Goal: Task Accomplishment & Management: Manage account settings

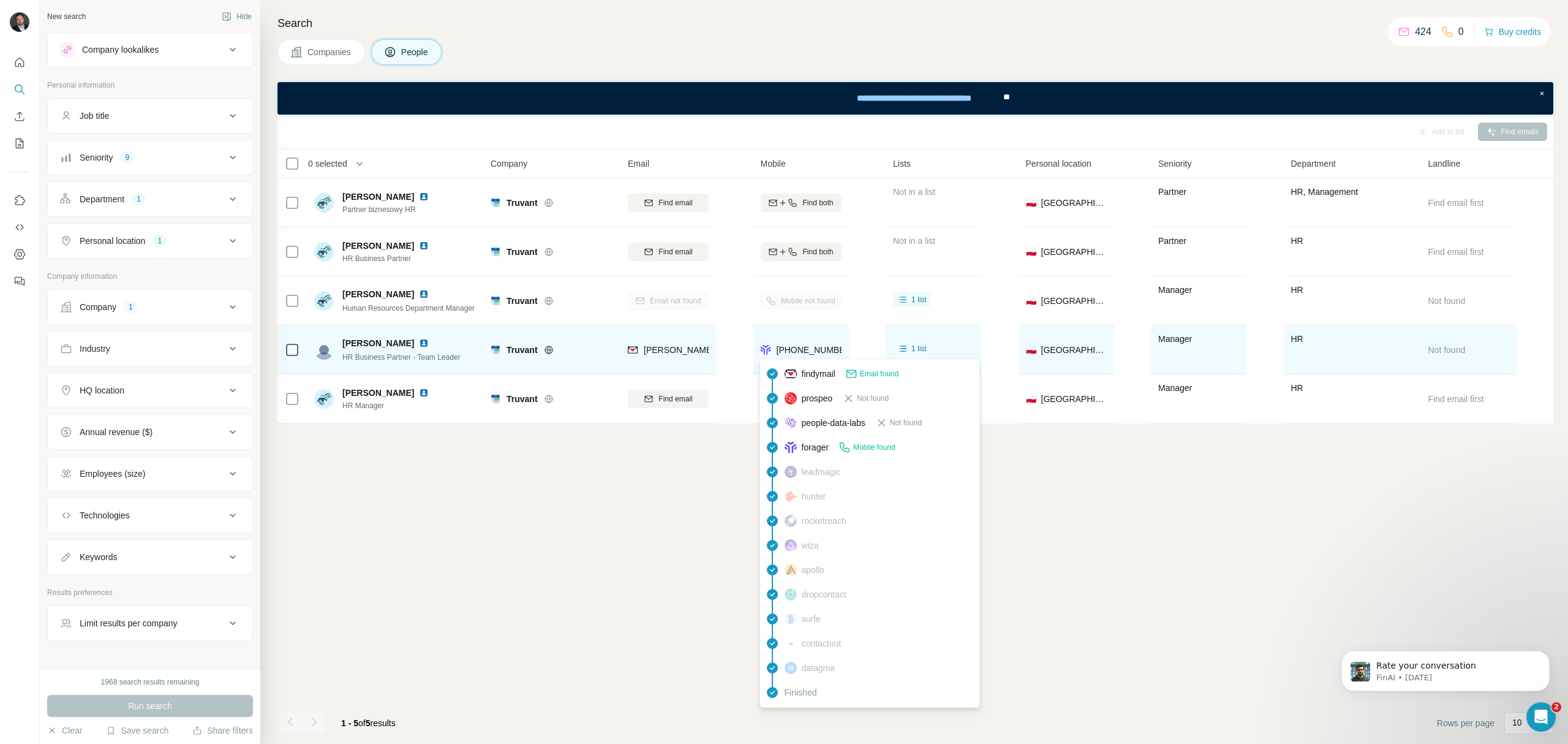
click at [794, 355] on div "[PHONE_NUMBER]" at bounding box center [815, 349] width 77 height 12
click at [796, 355] on div "[PHONE_NUMBER]" at bounding box center [815, 349] width 77 height 12
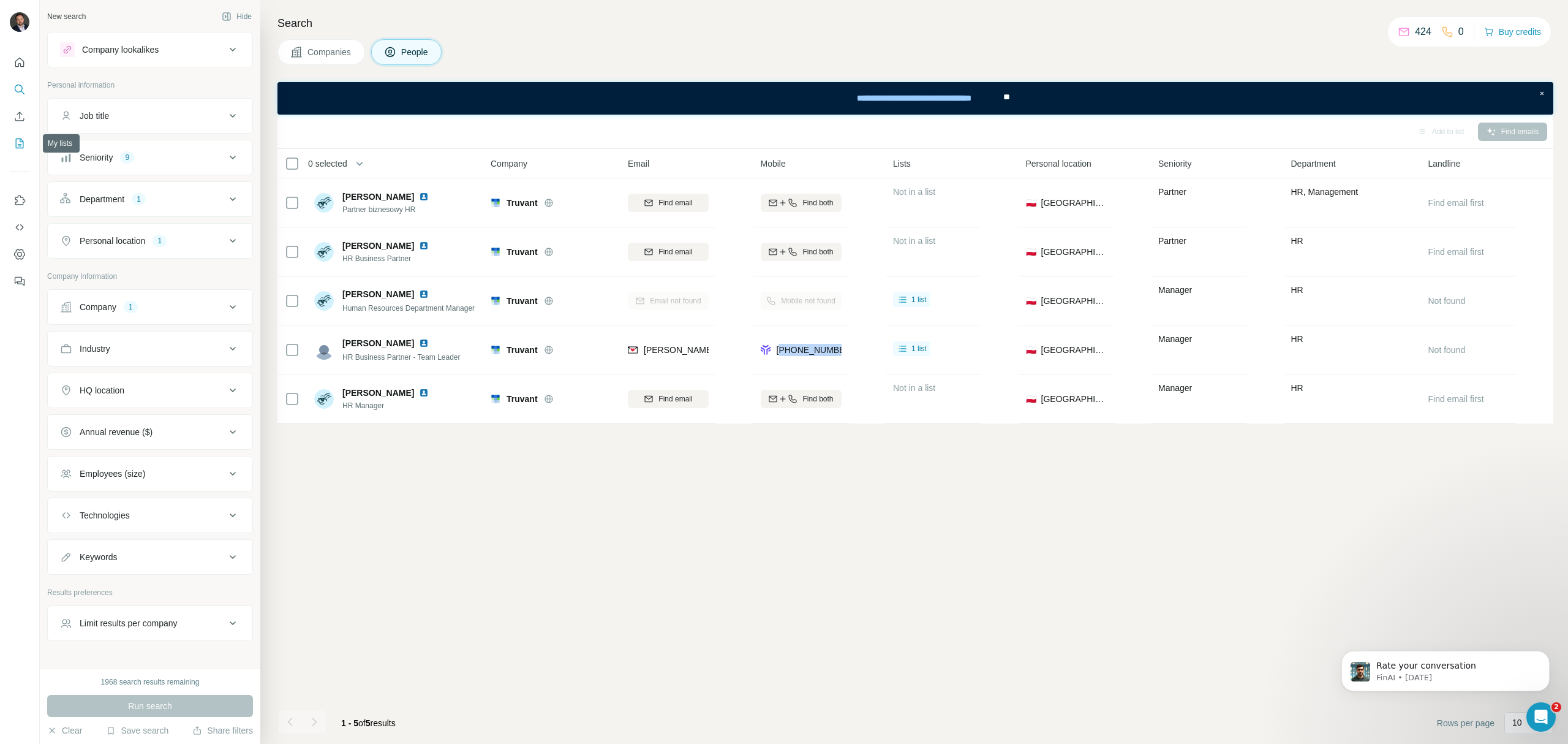
click at [15, 146] on icon "My lists" at bounding box center [19, 143] width 12 height 12
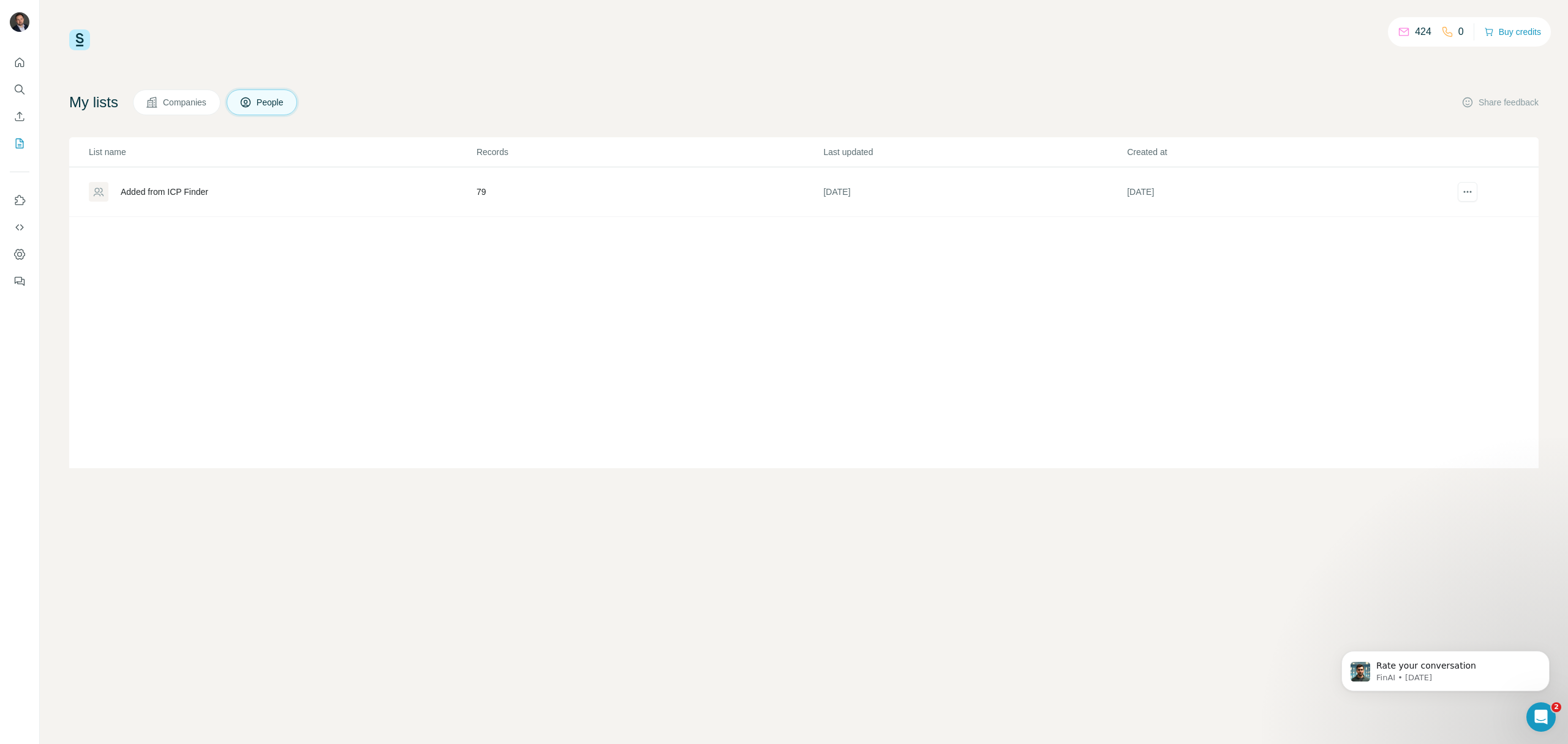
click at [270, 199] on div "Added from ICP Finder" at bounding box center [282, 191] width 386 height 20
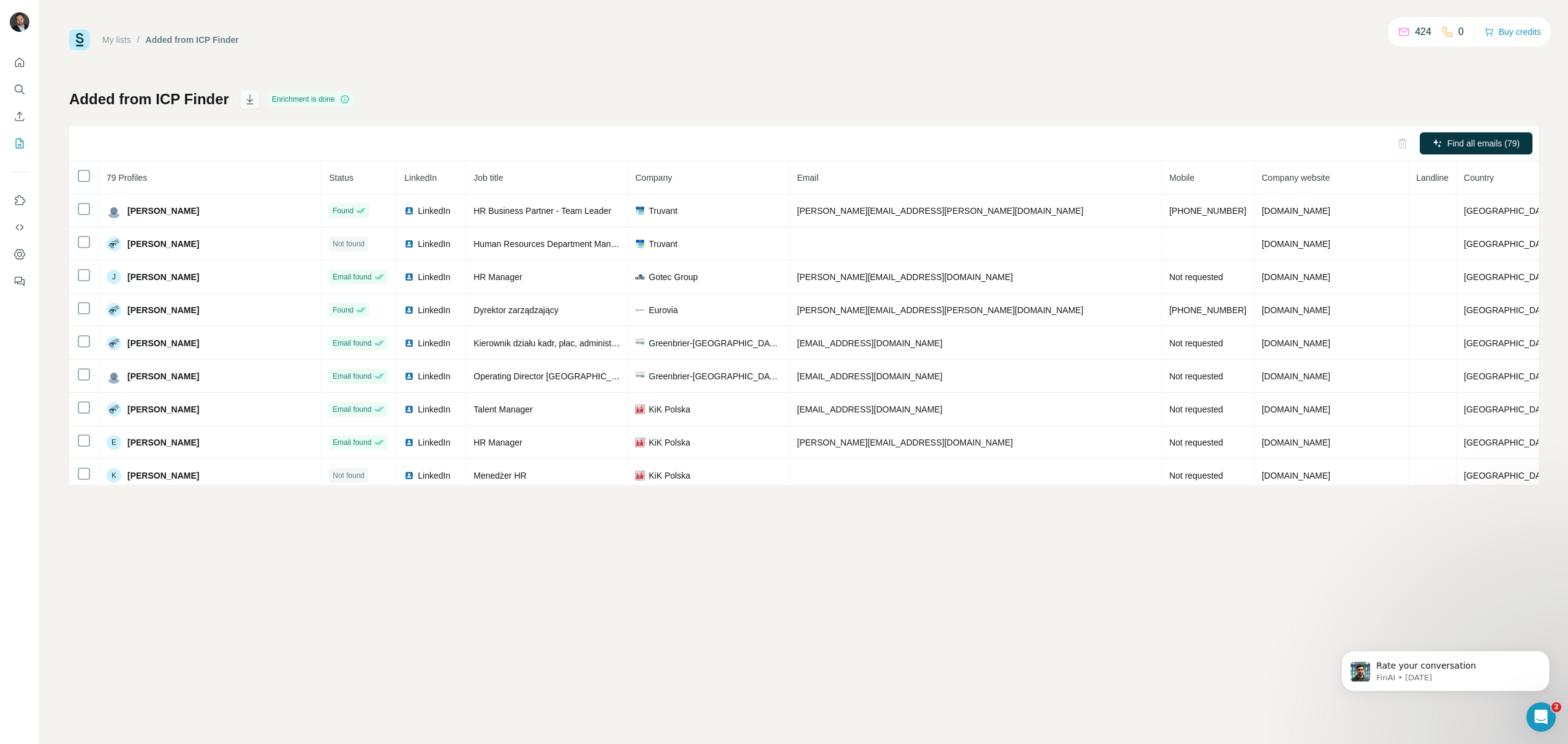
click at [254, 102] on button "button" at bounding box center [250, 99] width 20 height 20
